Goal: Task Accomplishment & Management: Manage account settings

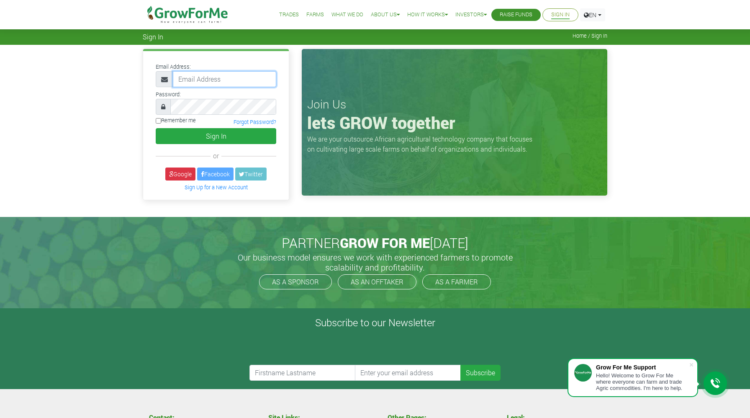
type input "233550550095@growforme.com"
click at [160, 123] on input "Remember me" at bounding box center [158, 120] width 5 height 5
click at [159, 120] on input "Remember me" at bounding box center [158, 120] width 5 height 5
checkbox input "false"
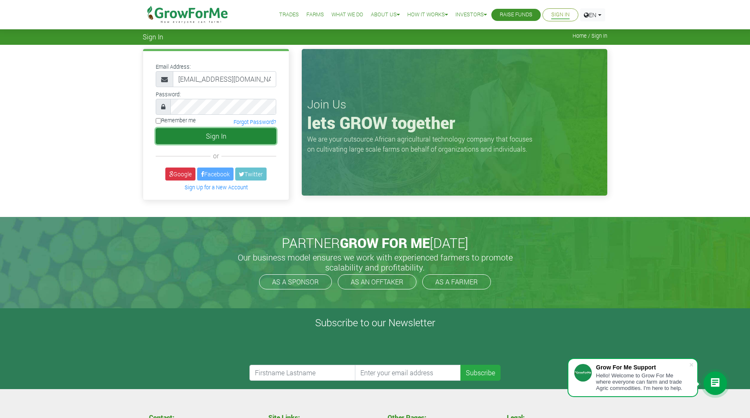
click at [215, 138] on button "Sign In" at bounding box center [216, 136] width 121 height 16
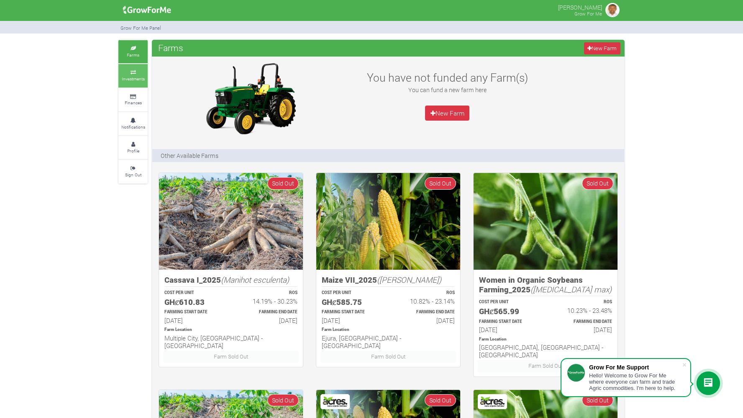
click at [136, 76] on small "Investments" at bounding box center [133, 79] width 23 height 6
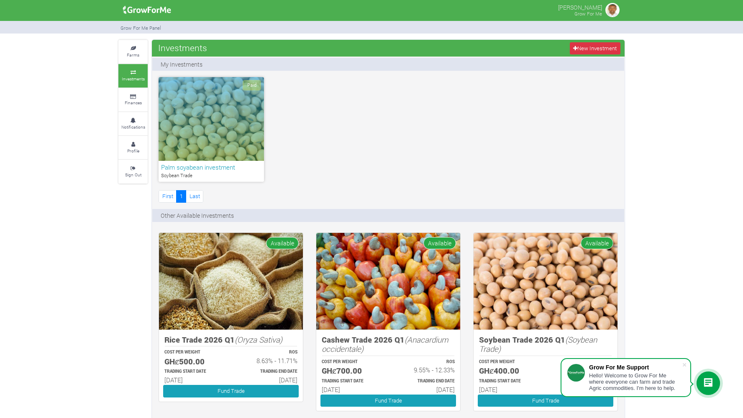
click at [244, 126] on div "Paid" at bounding box center [211, 119] width 105 height 84
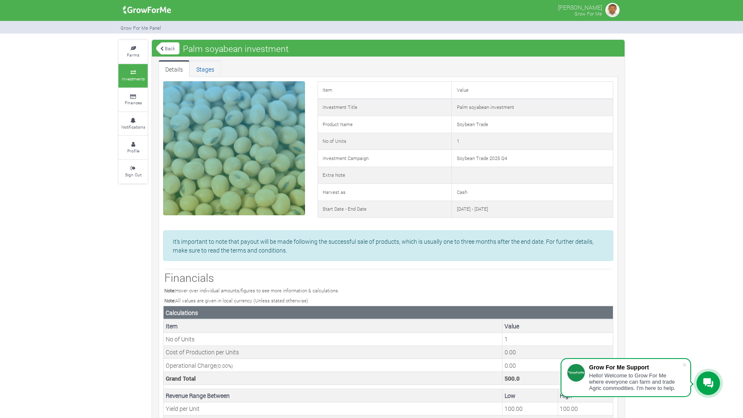
click at [200, 69] on link "Stages" at bounding box center [205, 68] width 31 height 17
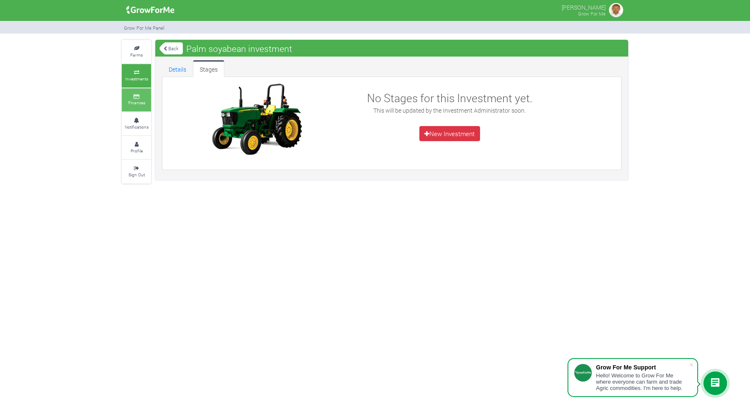
click at [139, 101] on small "Finances" at bounding box center [136, 103] width 17 height 6
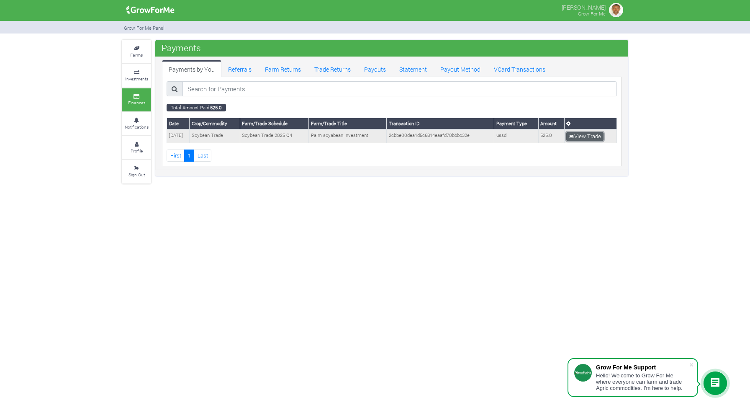
click at [587, 134] on link "View Trade" at bounding box center [584, 136] width 37 height 9
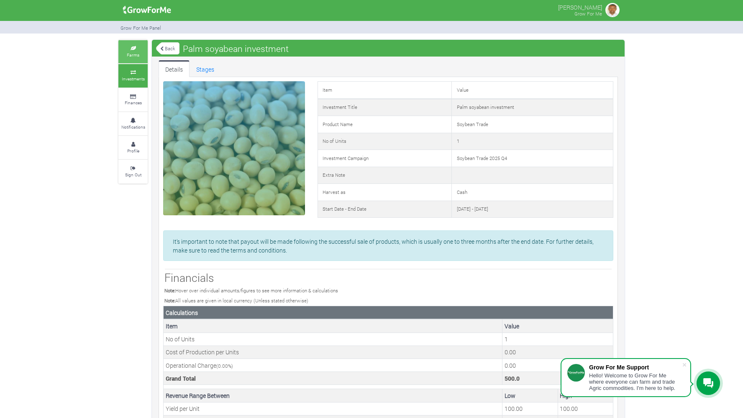
click at [138, 49] on icon at bounding box center [133, 48] width 25 height 4
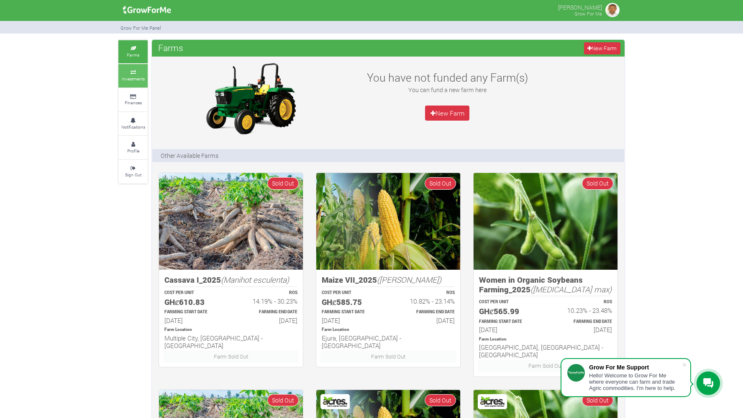
click at [135, 82] on link "Investments" at bounding box center [132, 75] width 29 height 23
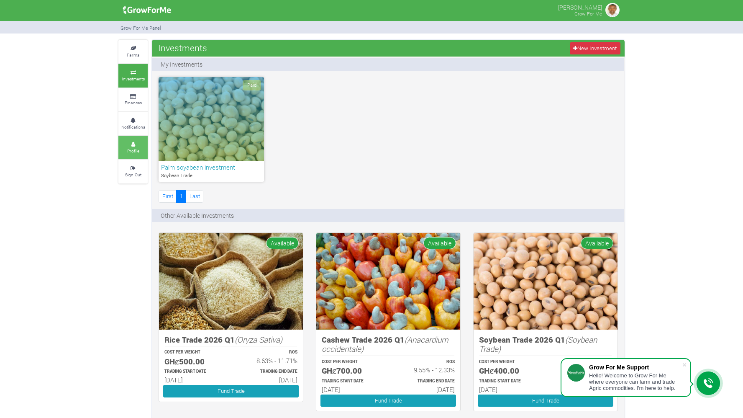
click at [139, 143] on icon at bounding box center [133, 144] width 25 height 4
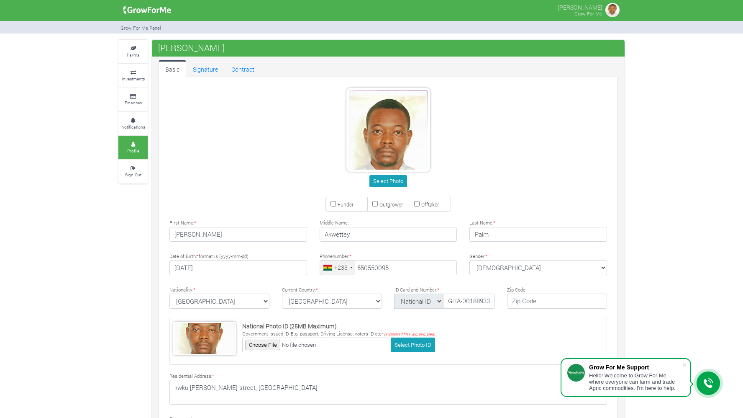
type input "55 055 0095"
click at [136, 122] on link "Notifications" at bounding box center [132, 123] width 29 height 23
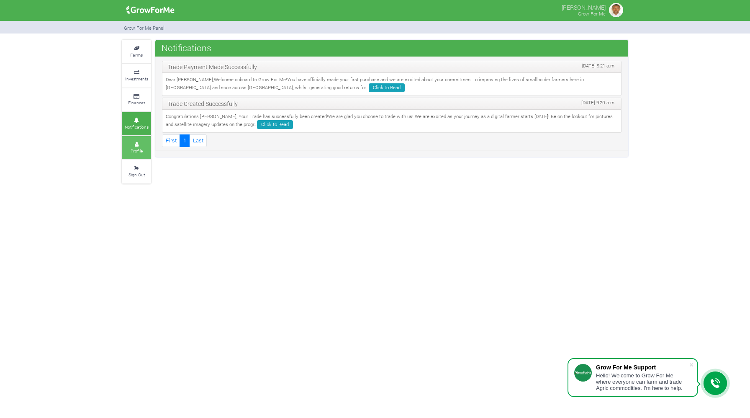
click at [139, 142] on icon at bounding box center [136, 144] width 25 height 4
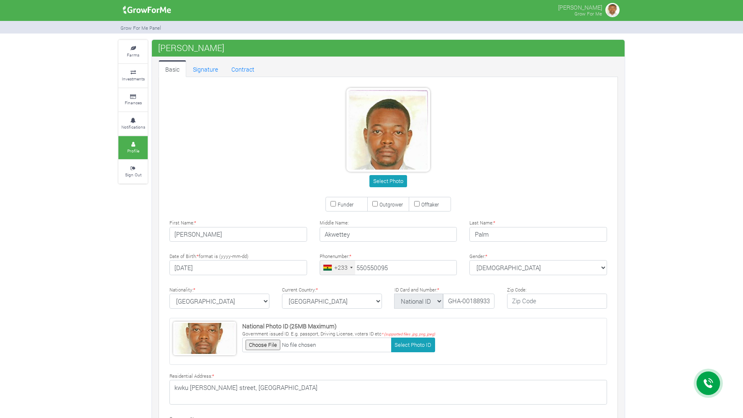
type input "55 055 0095"
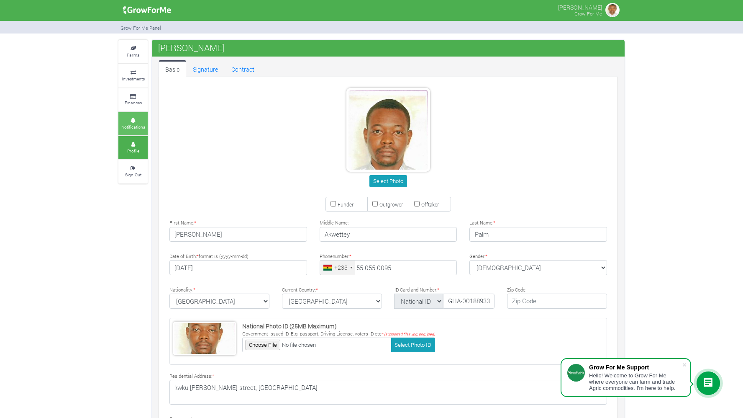
click at [139, 124] on small "Notifications" at bounding box center [133, 127] width 24 height 6
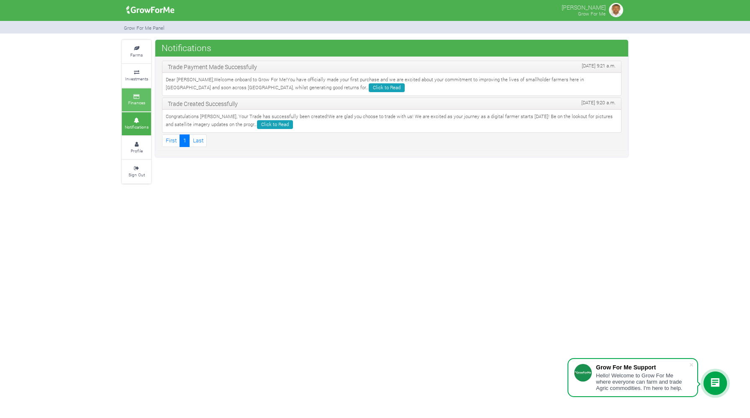
click at [138, 103] on small "Finances" at bounding box center [136, 103] width 17 height 6
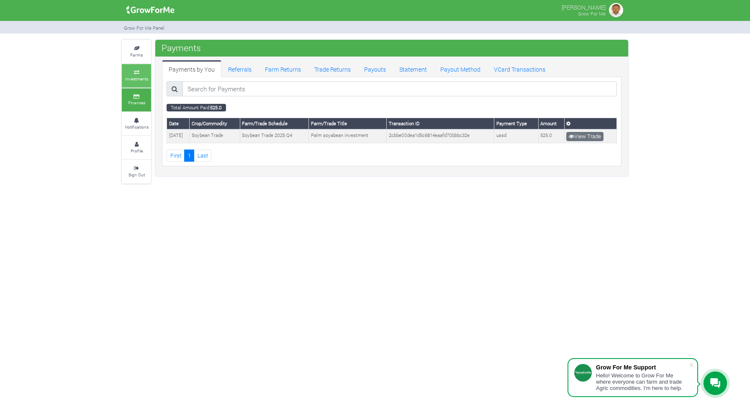
click at [142, 79] on small "Investments" at bounding box center [136, 79] width 23 height 6
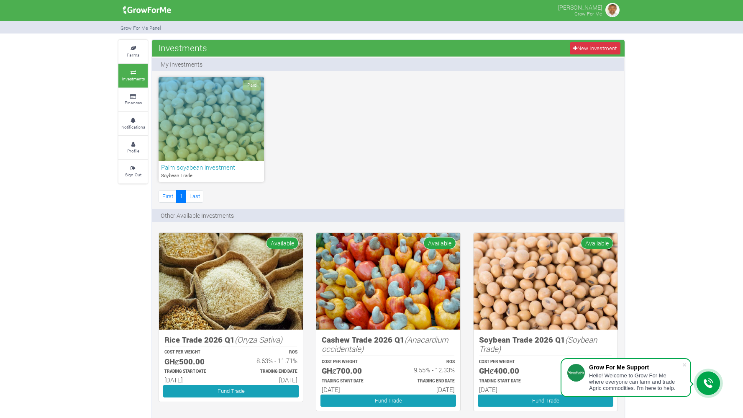
click at [242, 174] on p "Soybean Trade" at bounding box center [211, 175] width 100 height 7
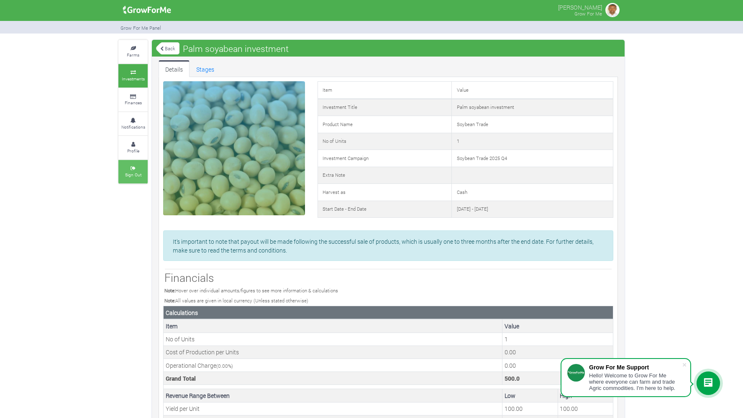
click at [135, 174] on small "Sign Out" at bounding box center [133, 175] width 16 height 6
